Goal: Navigation & Orientation: Find specific page/section

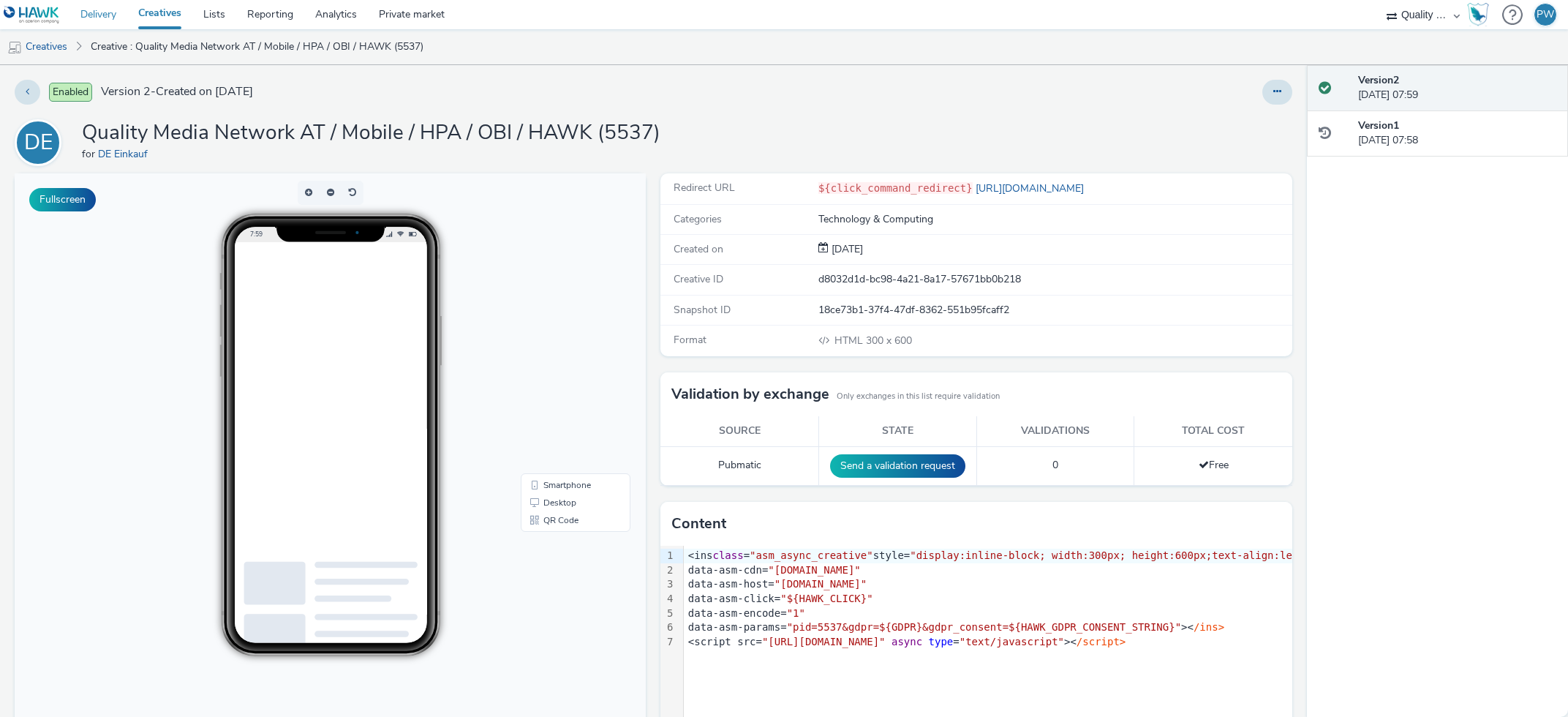
click at [96, 23] on link "Delivery" at bounding box center [98, 14] width 58 height 29
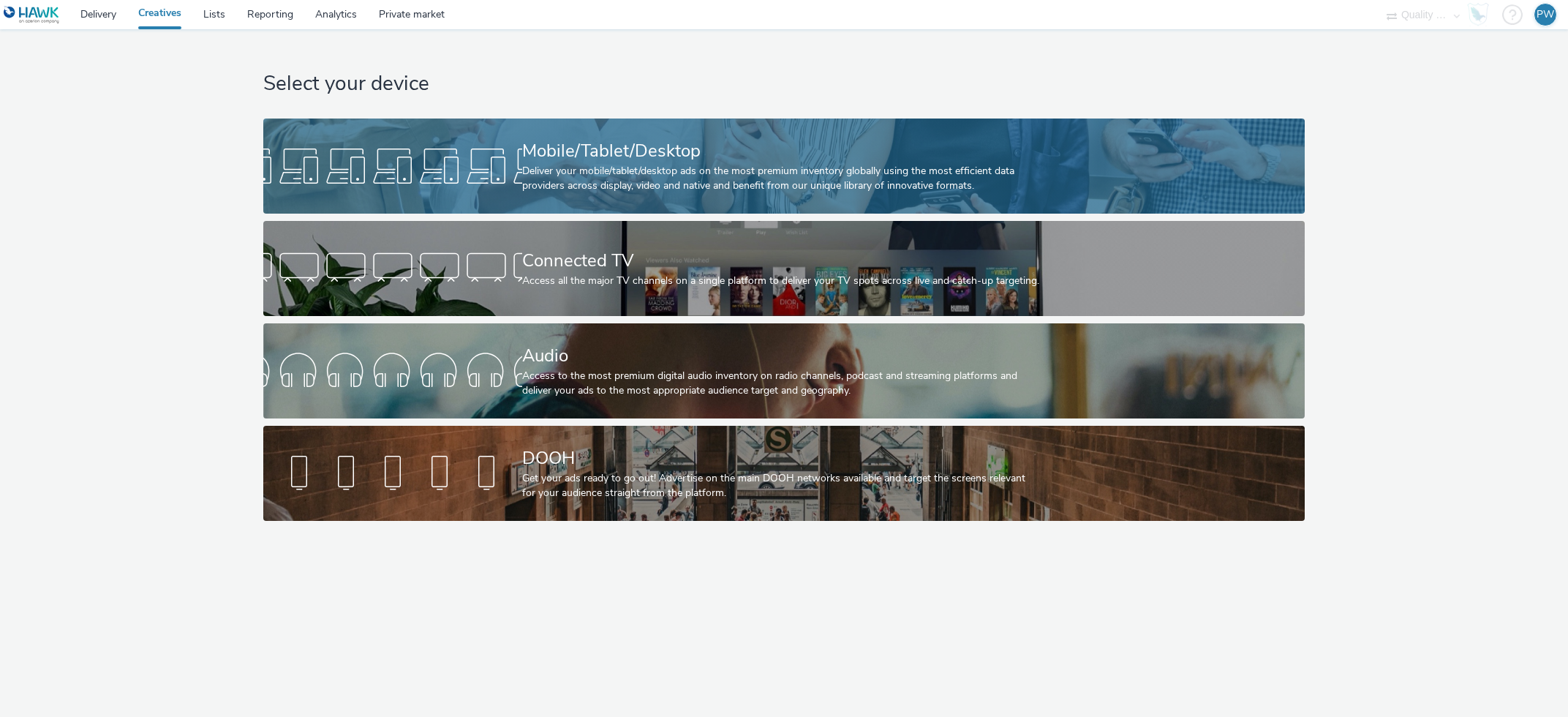
click at [410, 139] on link "Mobile/Tablet/Desktop Deliver your mobile/tablet/desktop ads on the most premiu…" at bounding box center [784, 166] width 1042 height 95
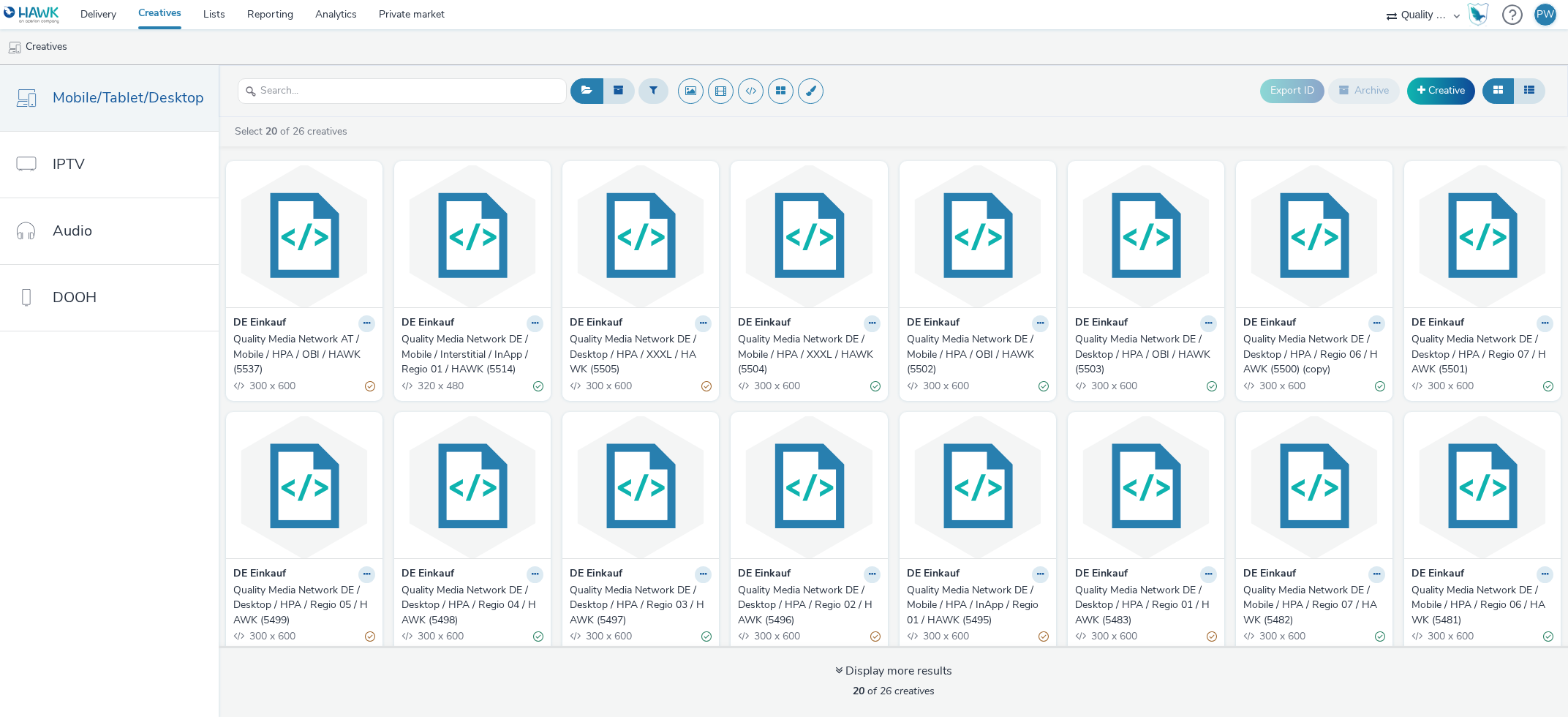
click at [0, 439] on nav "Mobile/Tablet/Desktop IPTV Audio DOOH" at bounding box center [109, 391] width 219 height 652
click at [325, 289] on img at bounding box center [304, 236] width 149 height 143
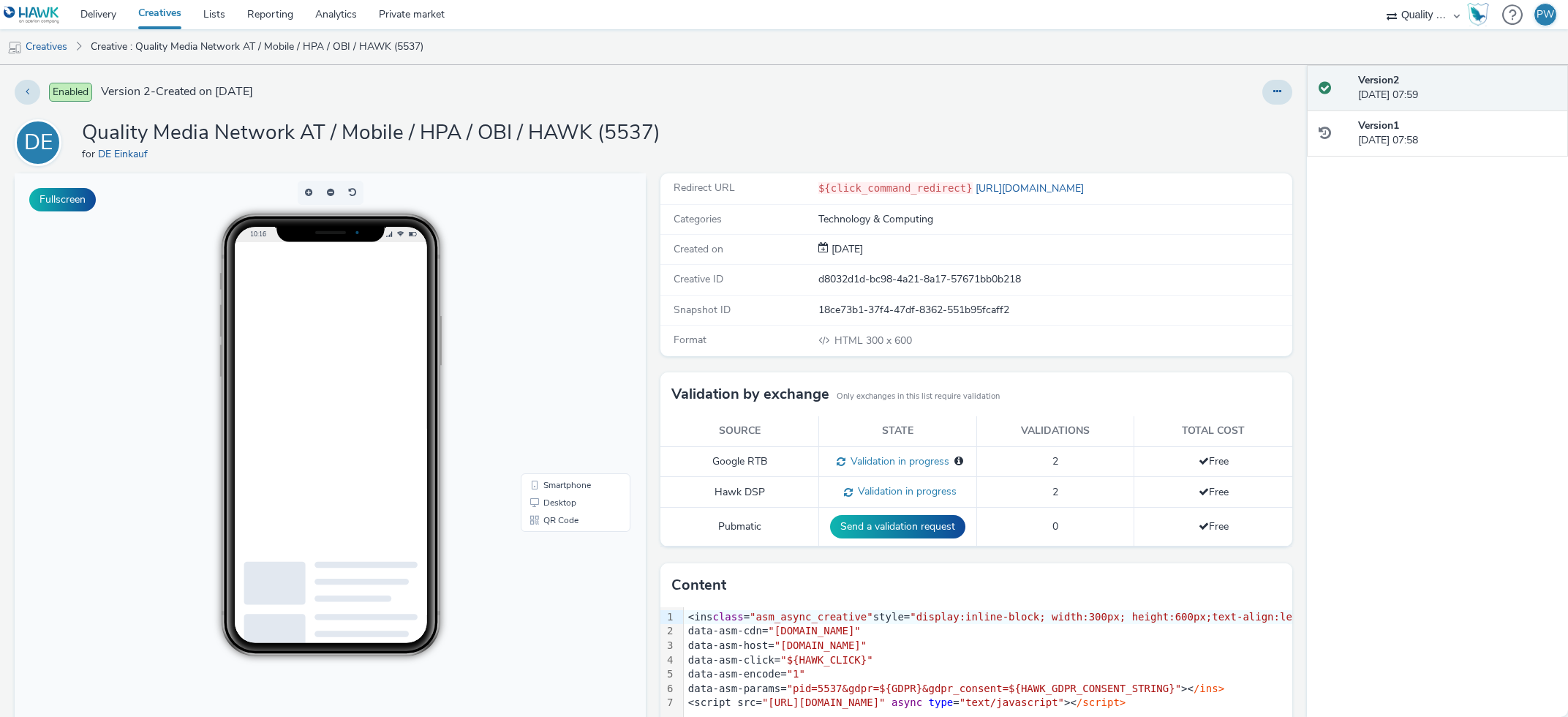
click at [148, 507] on body "10:16 Smartphone Desktop QR Code" at bounding box center [330, 472] width 631 height 600
